Goal: Navigation & Orientation: Find specific page/section

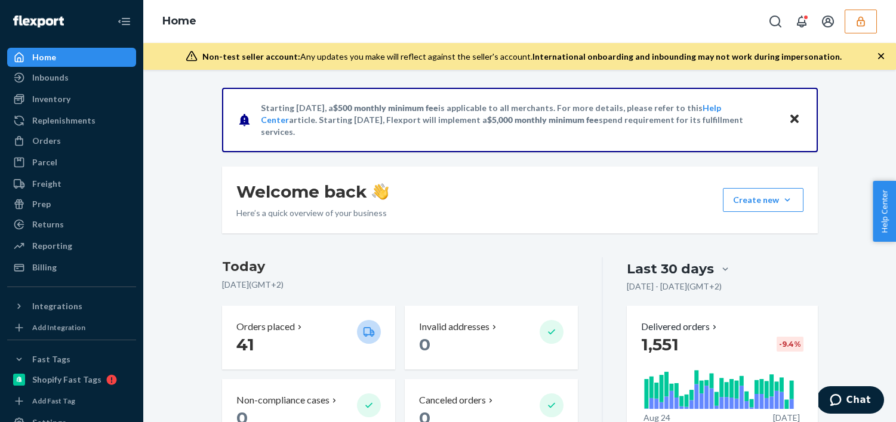
click at [858, 12] on button "button" at bounding box center [861, 22] width 32 height 24
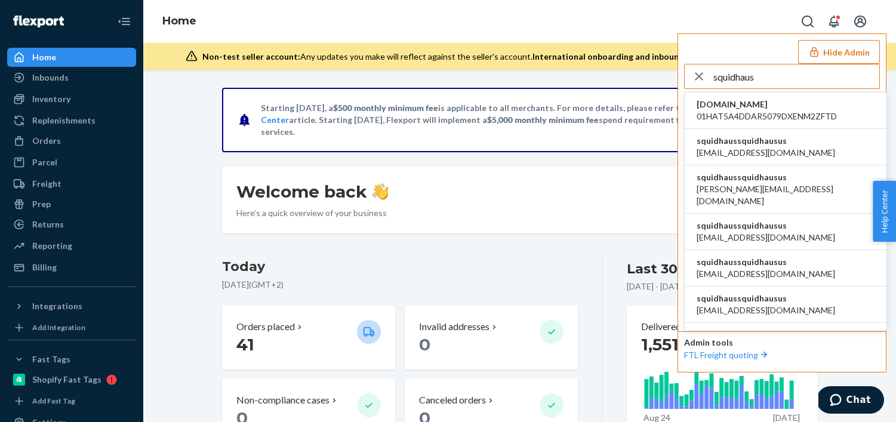
type input "squidhaus"
click at [798, 144] on li "squidhaussquidhausus [EMAIL_ADDRESS][DOMAIN_NAME]" at bounding box center [786, 147] width 202 height 36
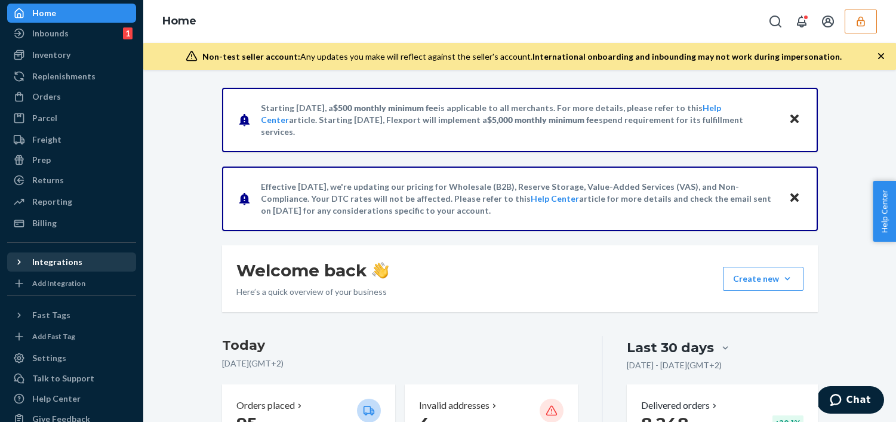
scroll to position [65, 0]
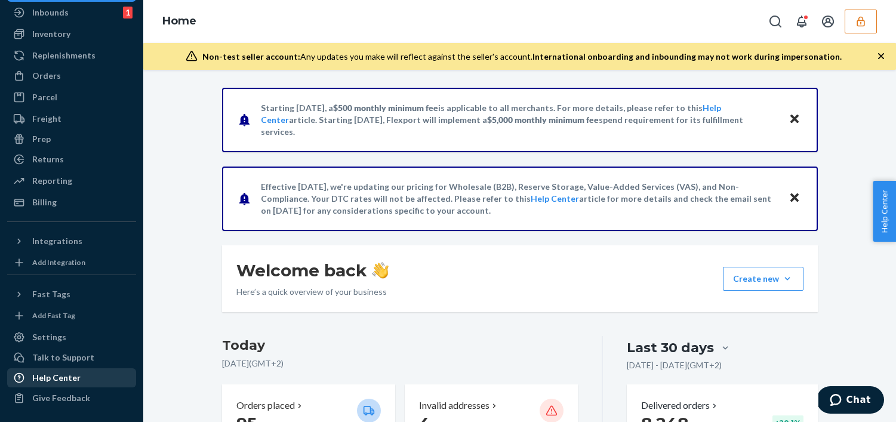
click at [66, 380] on div "Help Center" at bounding box center [56, 378] width 48 height 12
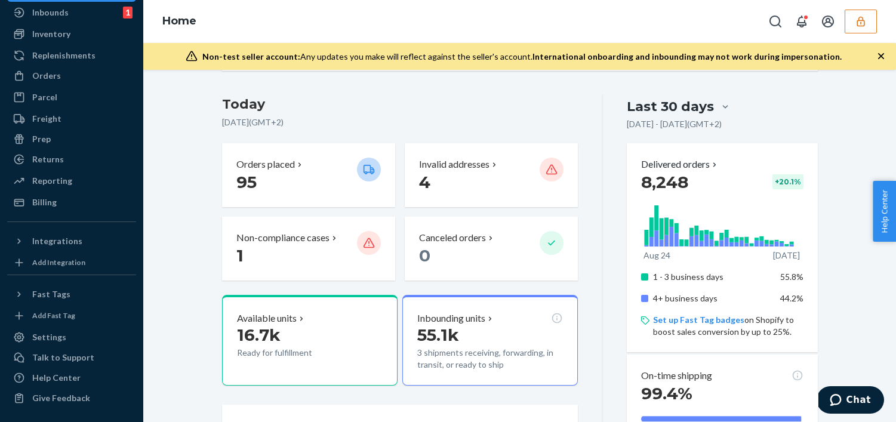
scroll to position [180, 0]
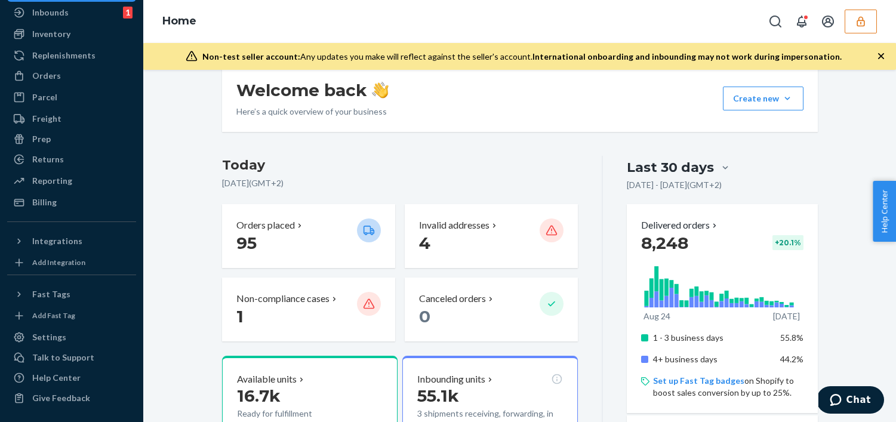
click at [861, 26] on icon "button" at bounding box center [861, 21] width 8 height 10
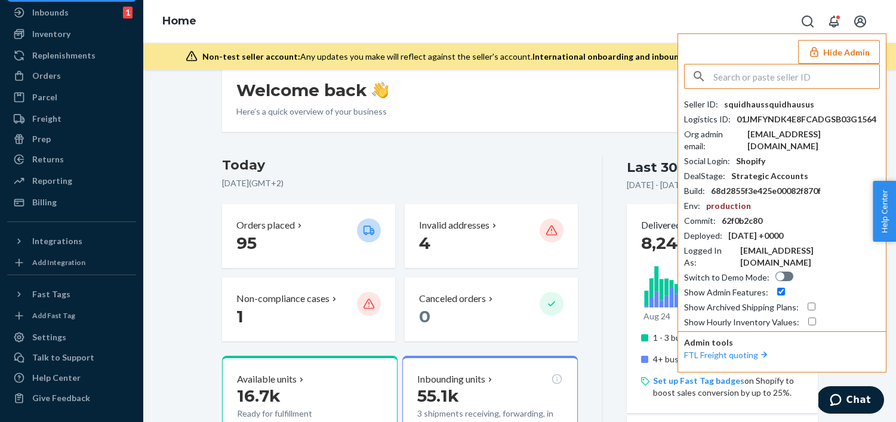
click at [850, 52] on button "Hide Admin" at bounding box center [839, 52] width 82 height 24
